Goal: Check status: Check status

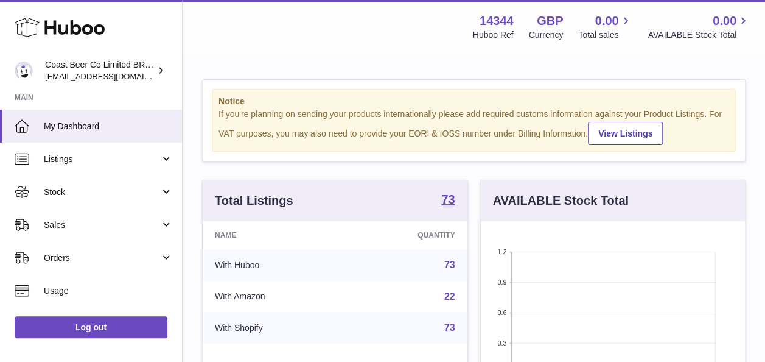
scroll to position [190, 264]
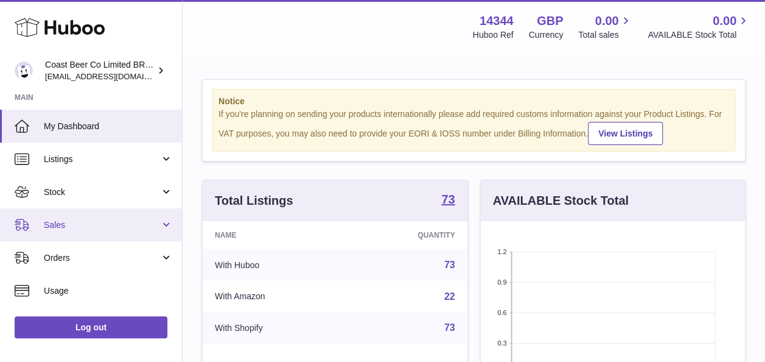
click at [80, 209] on link "Sales" at bounding box center [91, 224] width 182 height 33
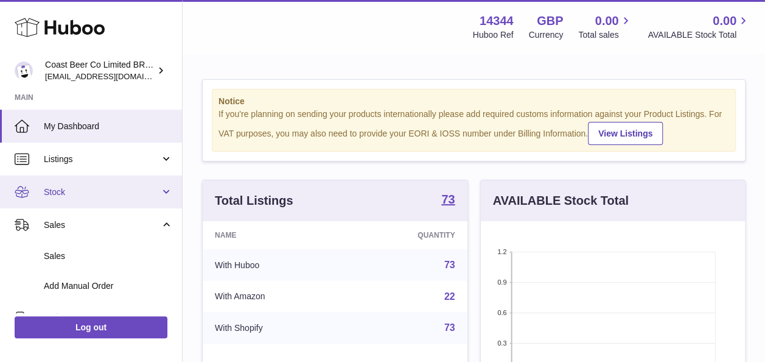
click at [83, 192] on span "Stock" at bounding box center [102, 192] width 116 height 12
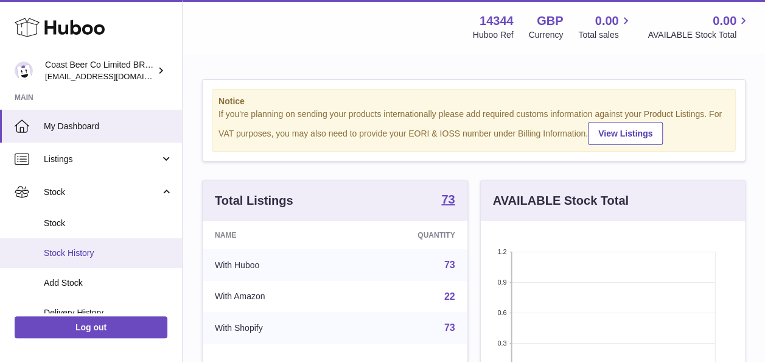
click at [101, 251] on span "Stock History" at bounding box center [108, 253] width 129 height 12
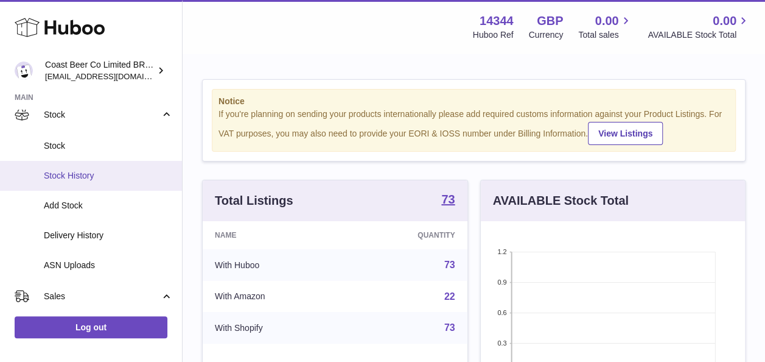
scroll to position [88, 0]
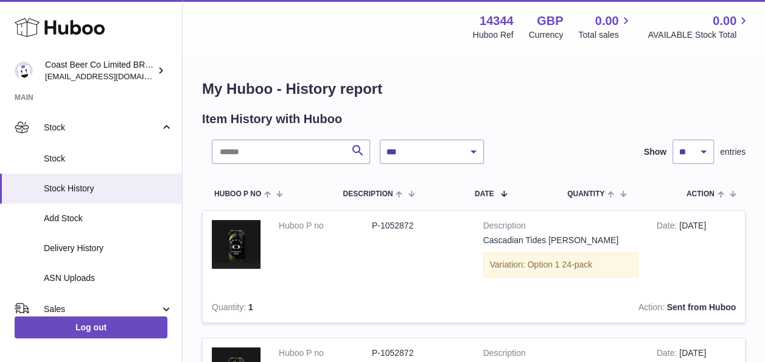
scroll to position [95, 0]
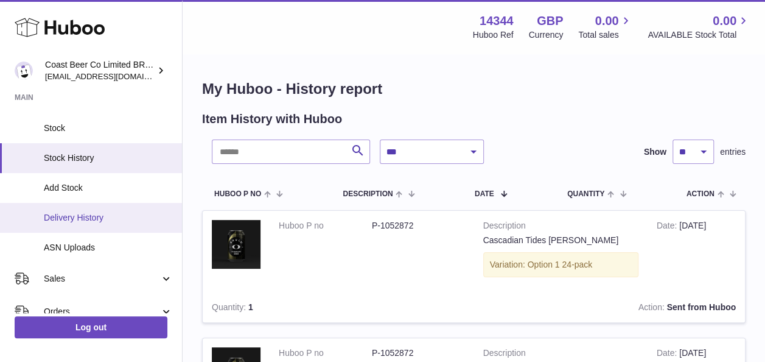
click at [126, 215] on span "Delivery History" at bounding box center [108, 218] width 129 height 12
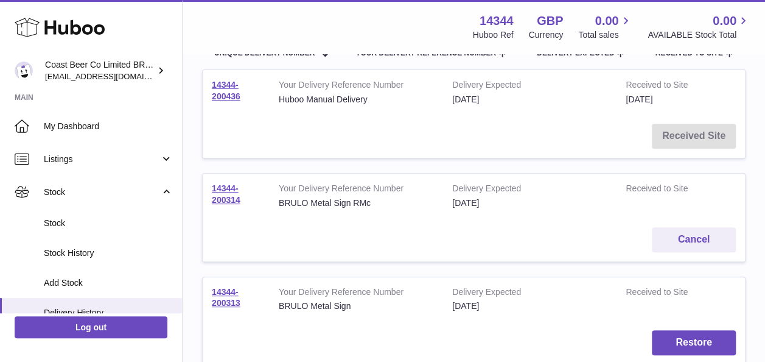
scroll to position [101, 0]
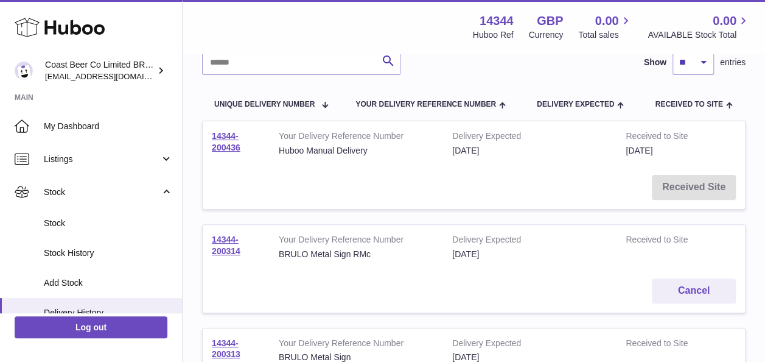
drag, startPoint x: 247, startPoint y: 143, endPoint x: 206, endPoint y: 134, distance: 41.8
click at [206, 134] on td "14344-200436" at bounding box center [236, 143] width 67 height 44
click at [236, 136] on link "14344-200436" at bounding box center [226, 141] width 29 height 21
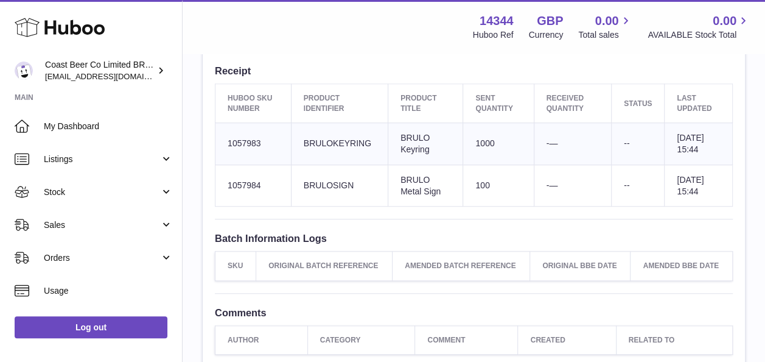
scroll to position [428, 0]
